Goal: Transaction & Acquisition: Book appointment/travel/reservation

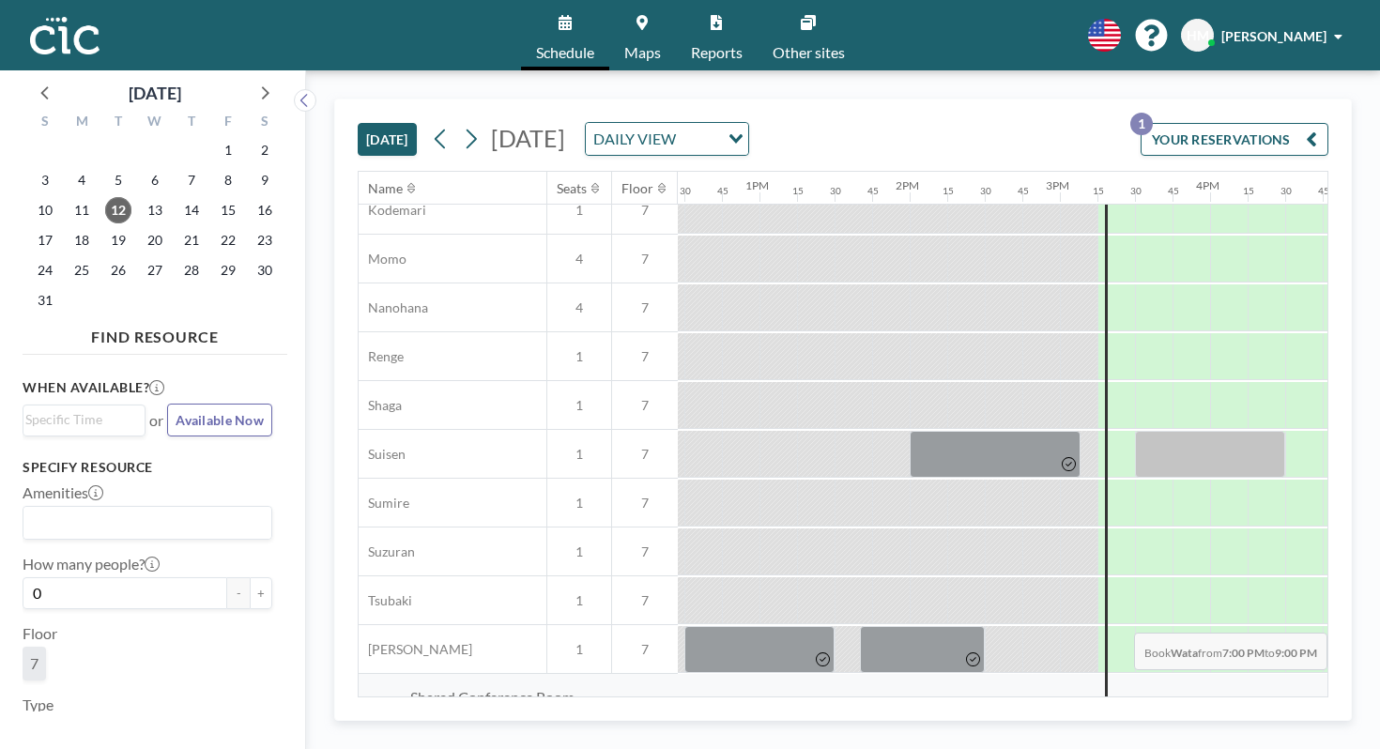
scroll to position [895, 2144]
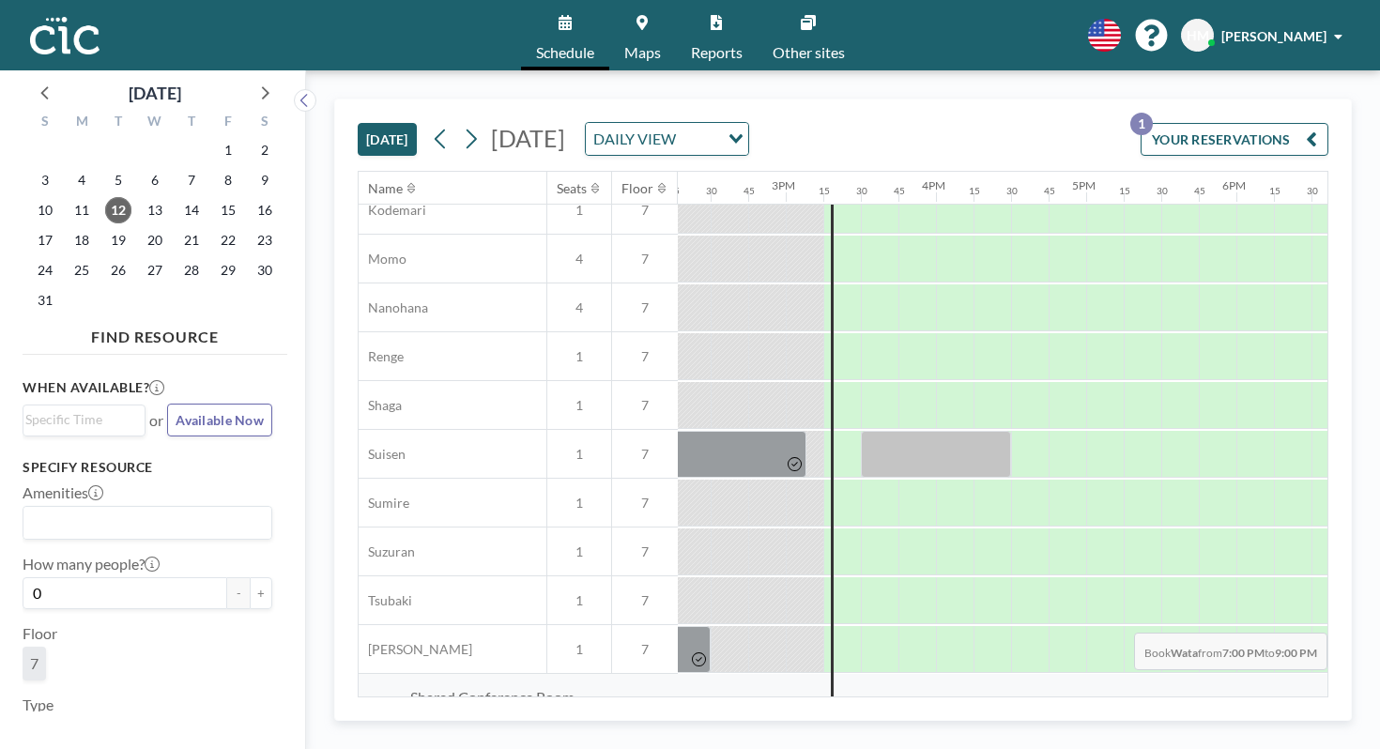
drag, startPoint x: 1115, startPoint y: 648, endPoint x: 1379, endPoint y: 653, distance: 263.7
click at [1379, 653] on div "[DATE] [DATE] DAILY VIEW Loading... YOUR RESERVATIONS 1 Name Seats Floor 12AM 1…" at bounding box center [843, 409] width 1074 height 679
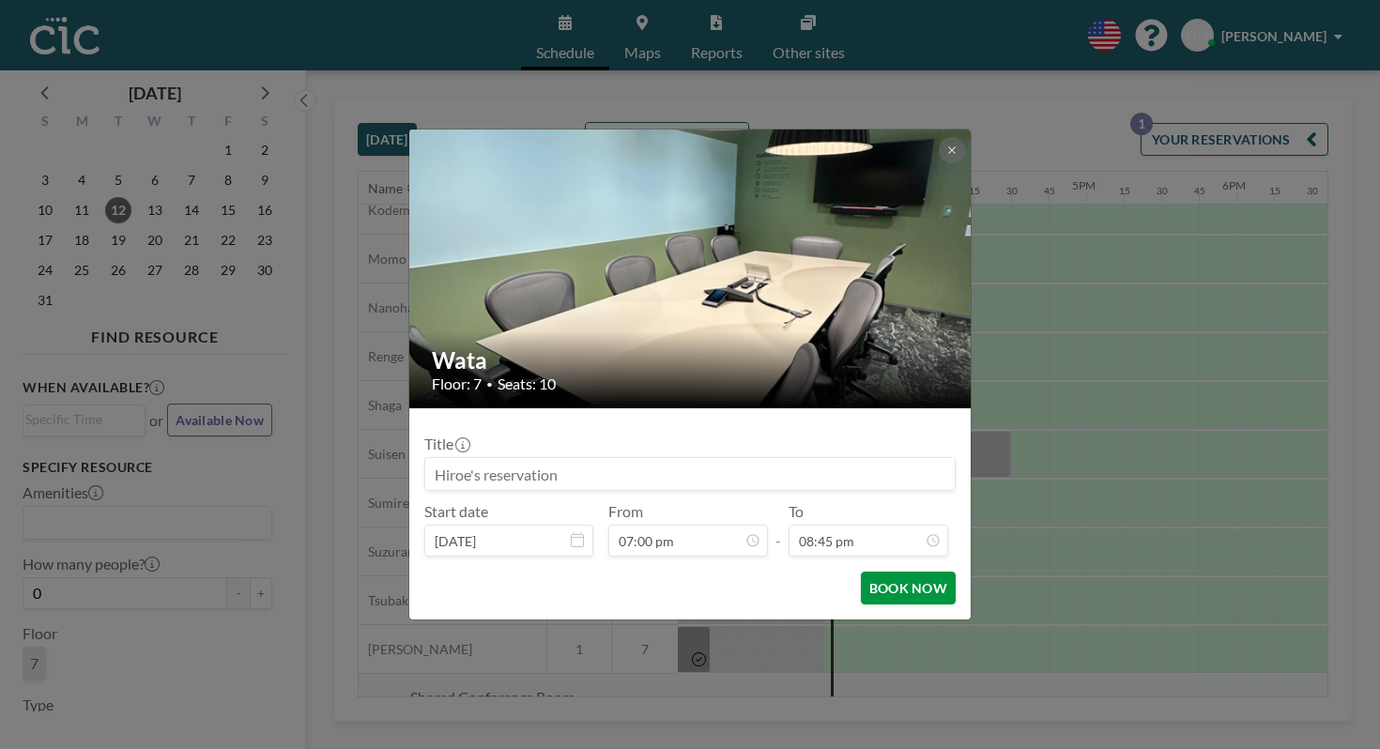
click at [864, 572] on button "BOOK NOW" at bounding box center [908, 588] width 95 height 33
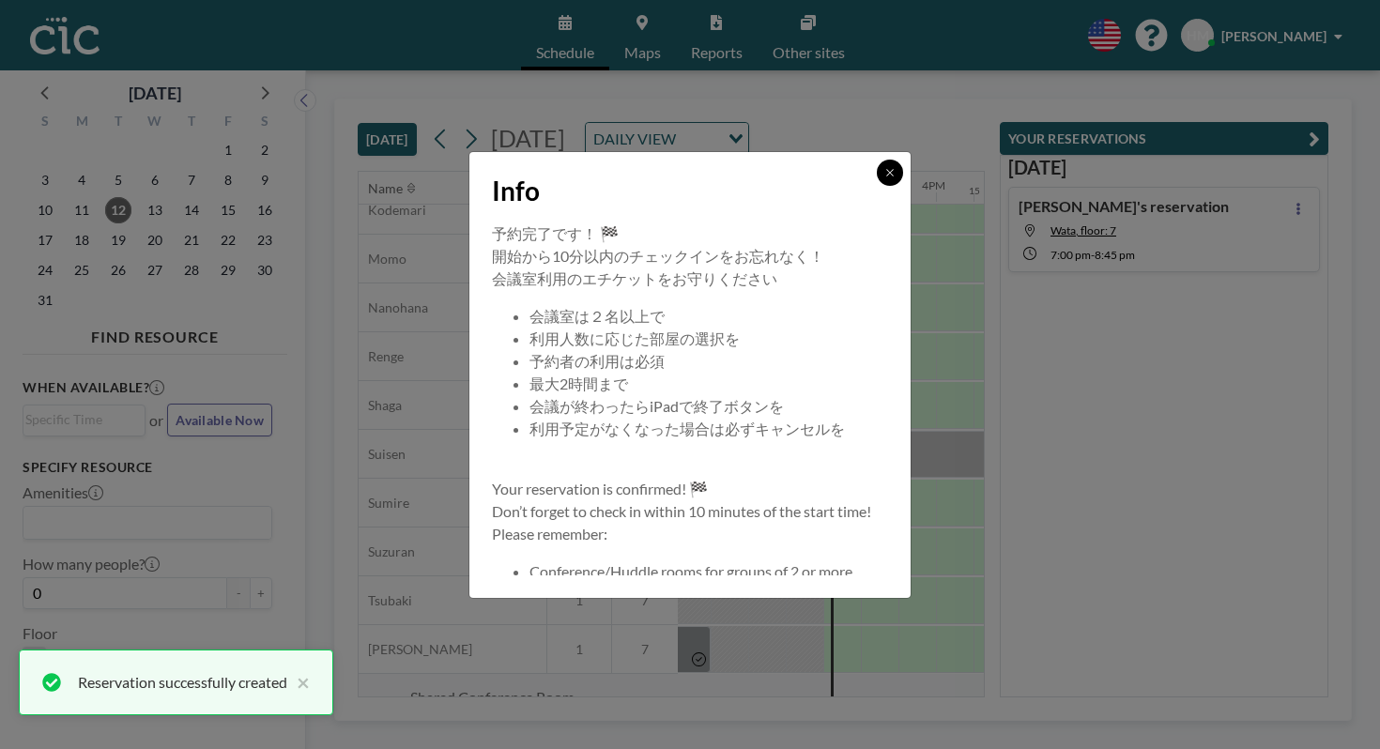
click at [877, 186] on button at bounding box center [890, 173] width 26 height 26
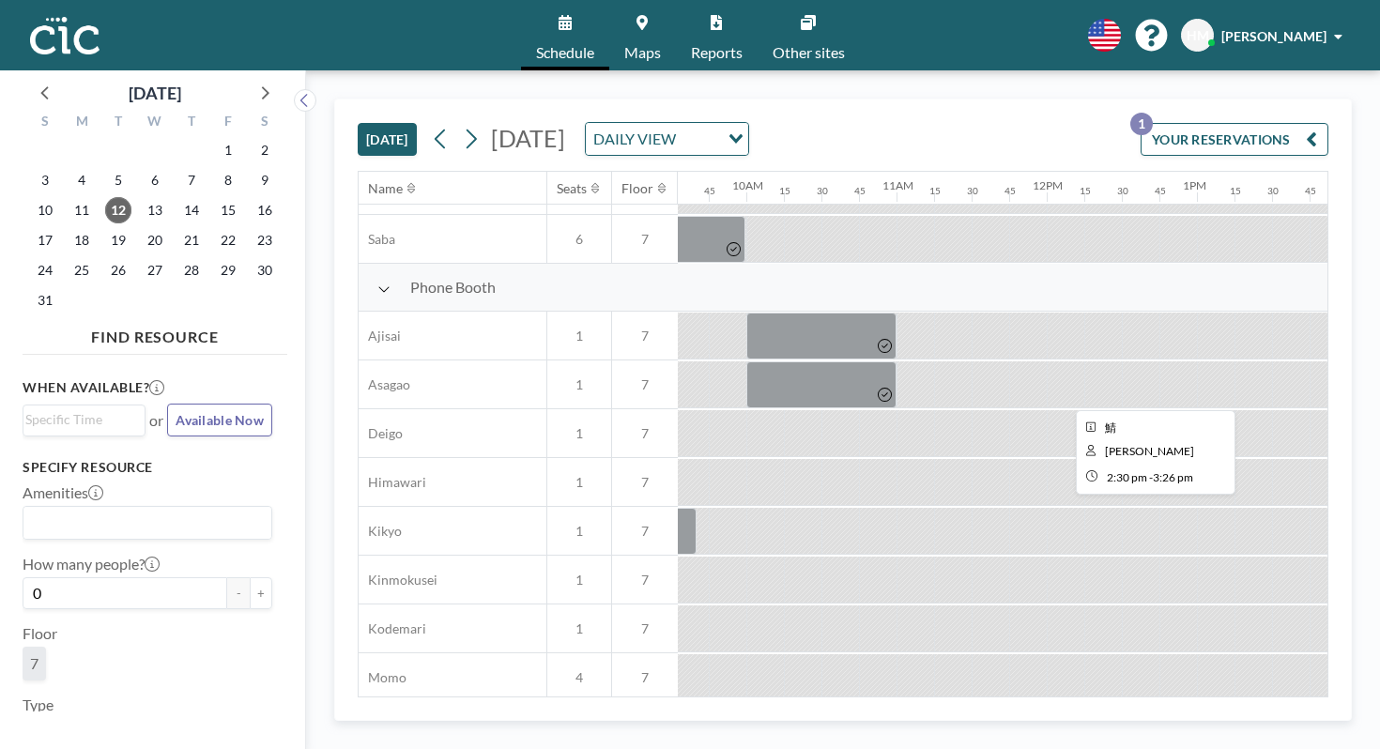
scroll to position [484, 1433]
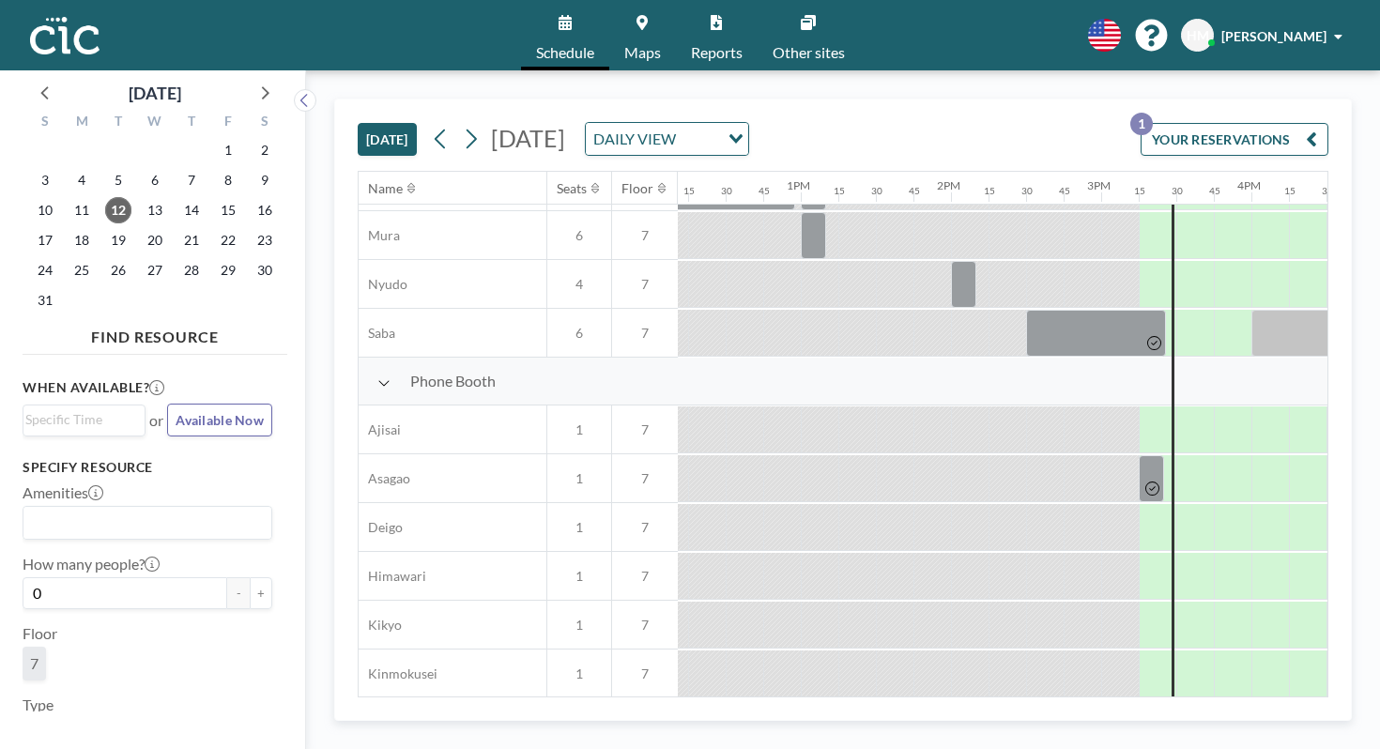
scroll to position [410, 1829]
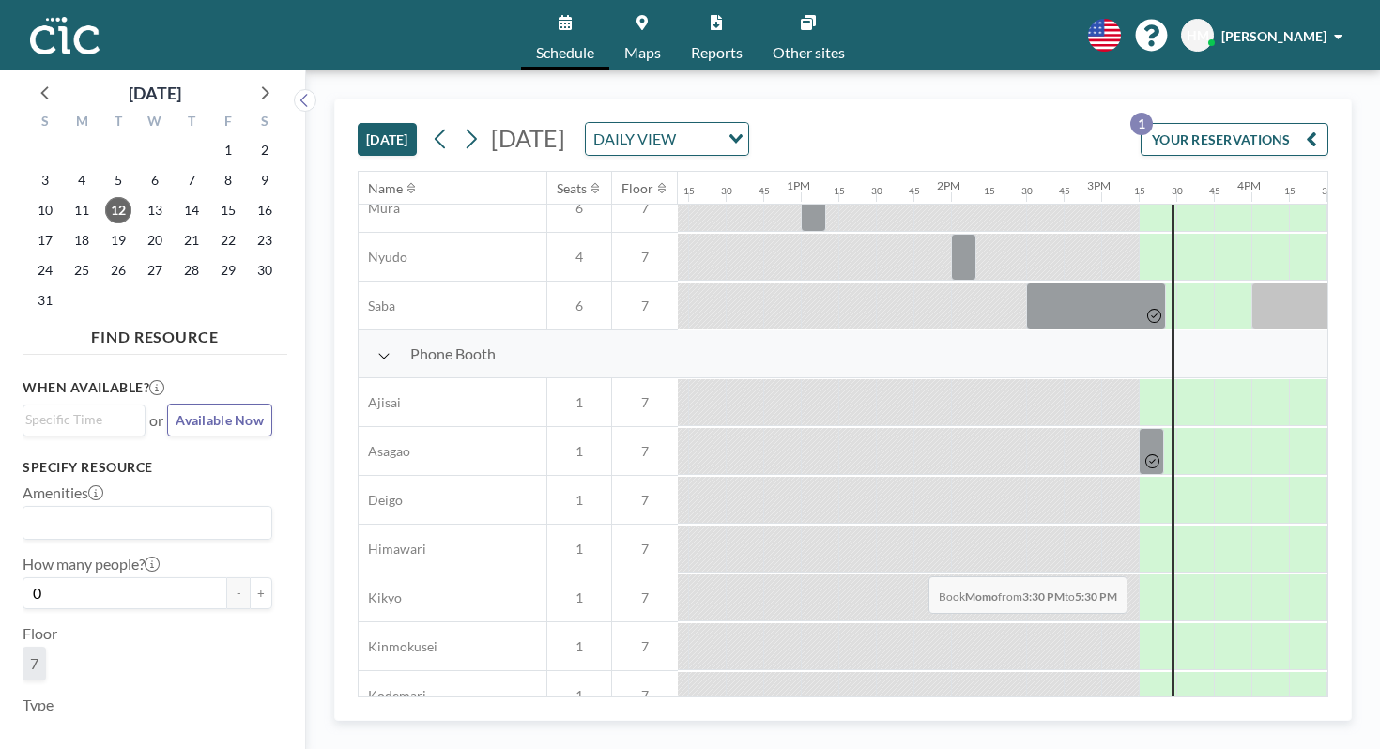
drag, startPoint x: 624, startPoint y: 541, endPoint x: 923, endPoint y: 532, distance: 298.5
click at [923, 720] on div at bounding box center [651, 744] width 3604 height 49
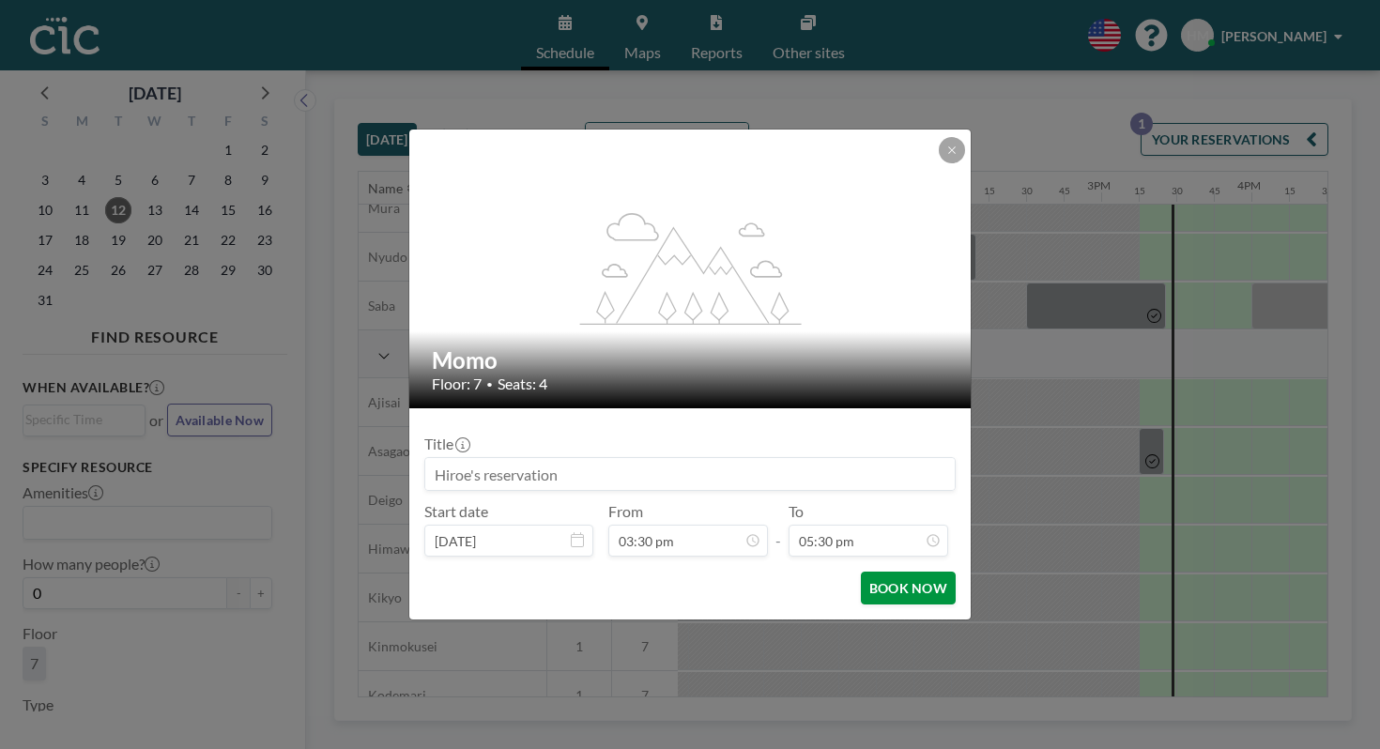
click at [884, 572] on button "BOOK NOW" at bounding box center [908, 588] width 95 height 33
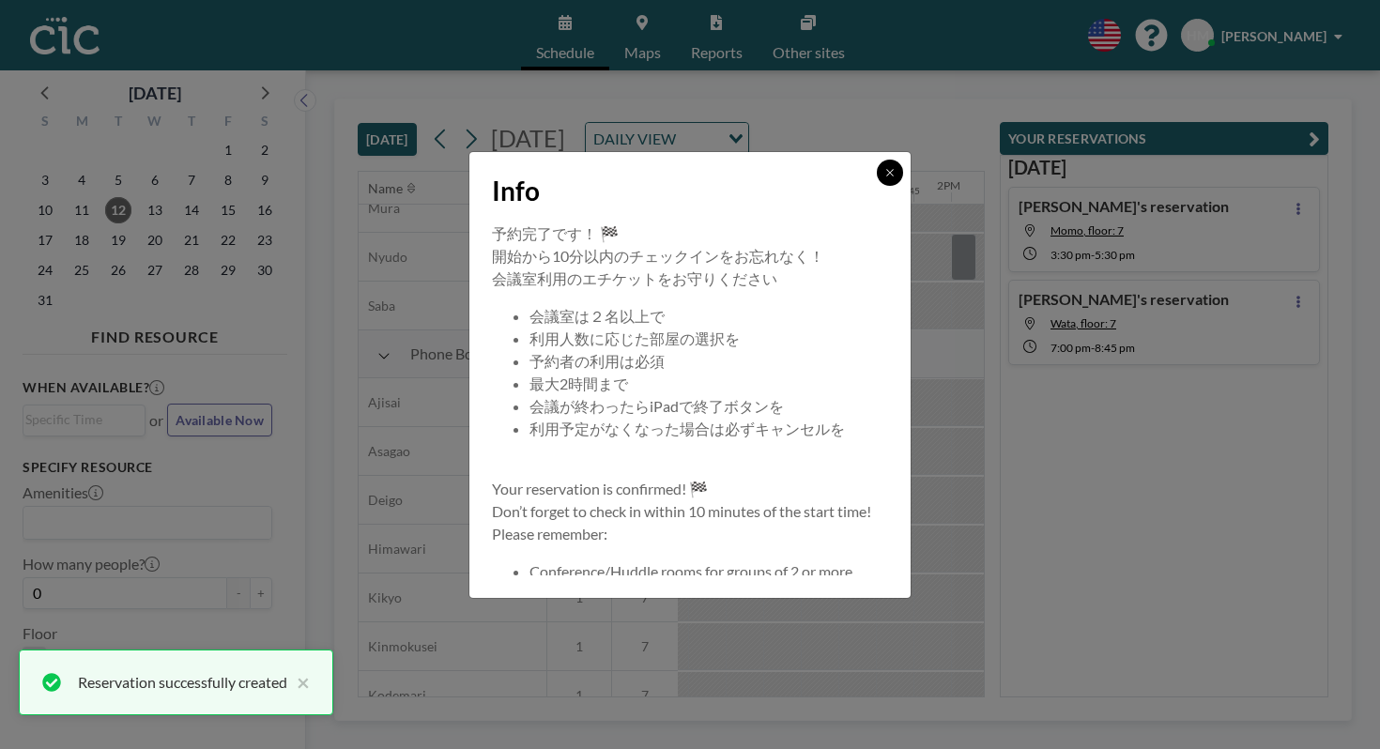
click at [877, 186] on button at bounding box center [890, 173] width 26 height 26
